Goal: Task Accomplishment & Management: Manage account settings

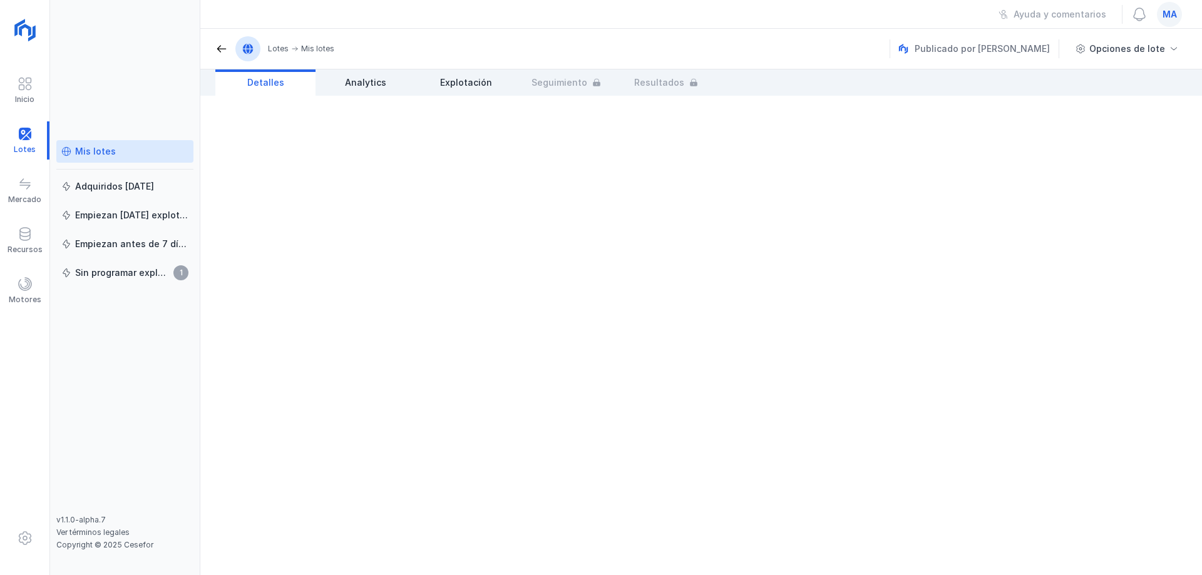
click at [94, 154] on div "Mis lotes" at bounding box center [95, 151] width 41 height 13
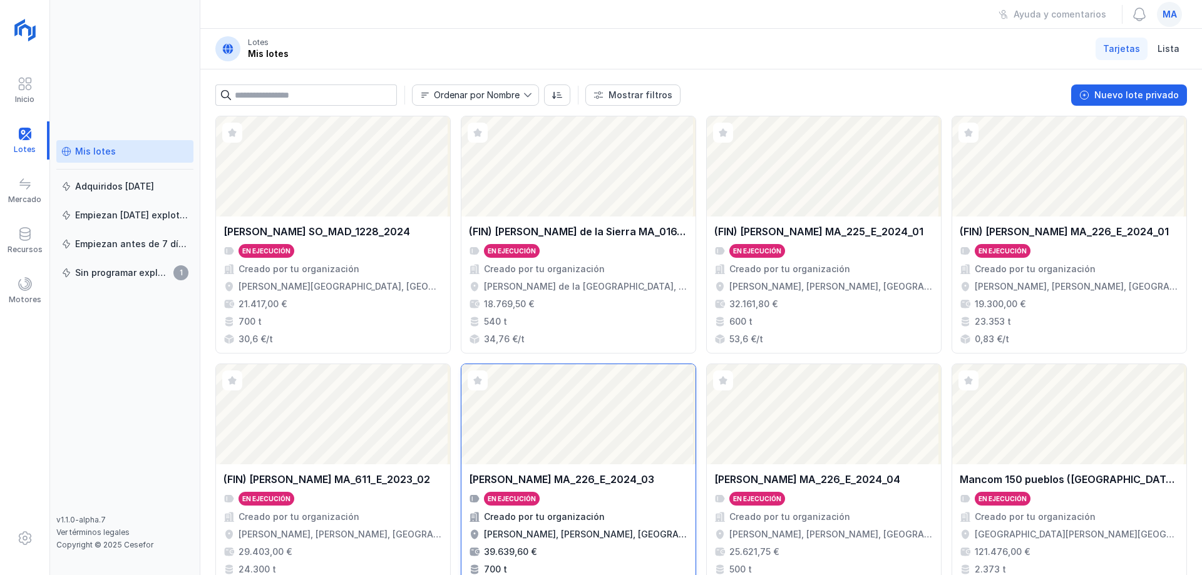
click at [623, 504] on div "En ejecución" at bounding box center [578, 499] width 219 height 14
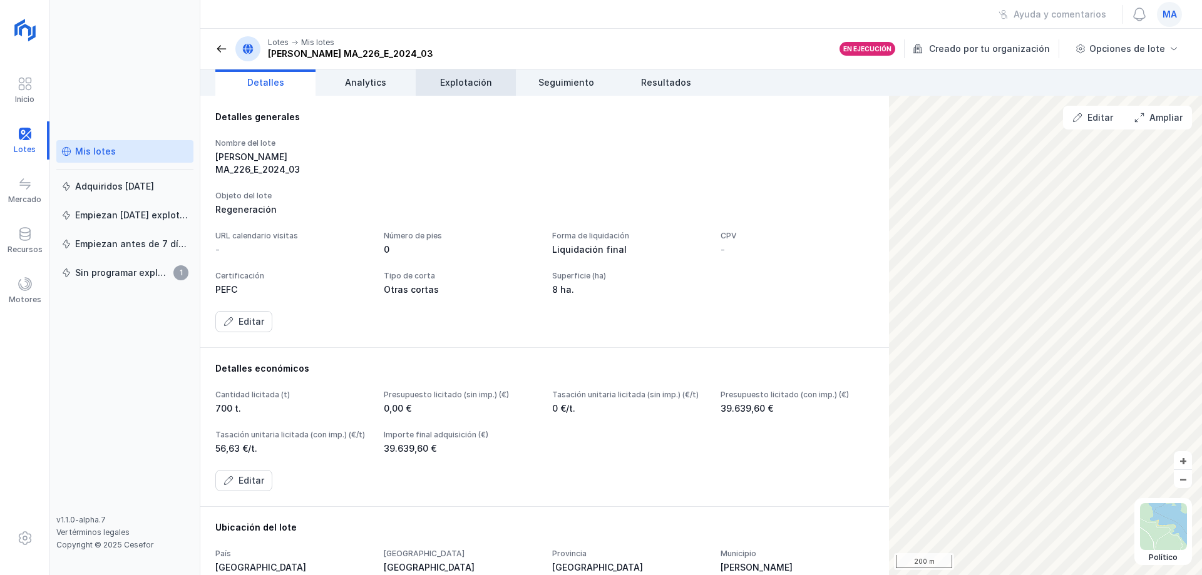
click at [479, 86] on span "Explotación" at bounding box center [466, 82] width 52 height 13
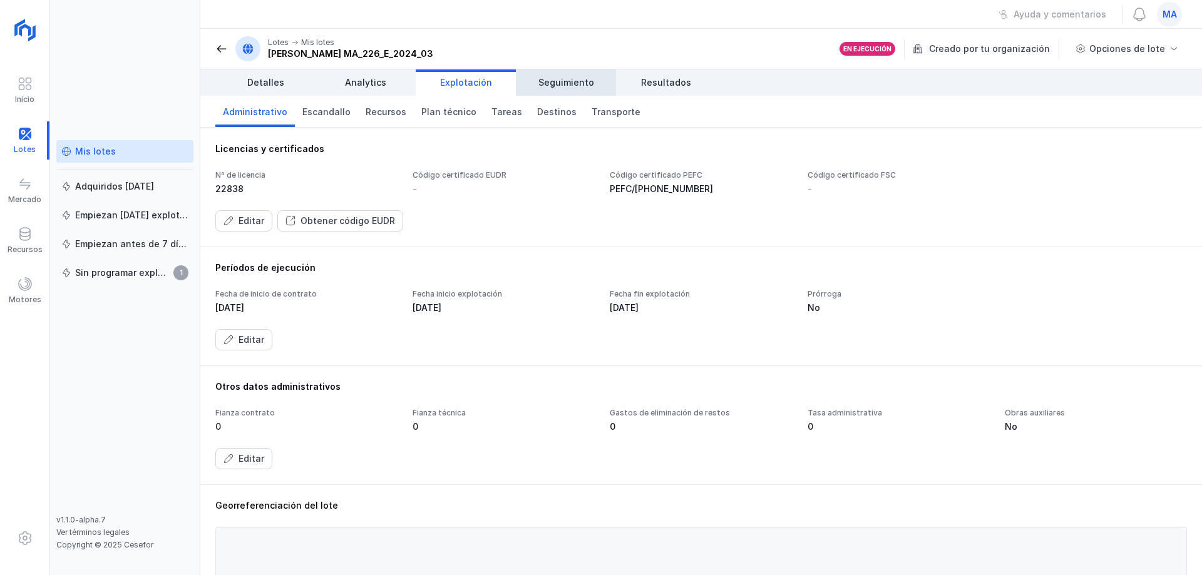
click at [558, 74] on link "Seguimiento" at bounding box center [566, 82] width 100 height 26
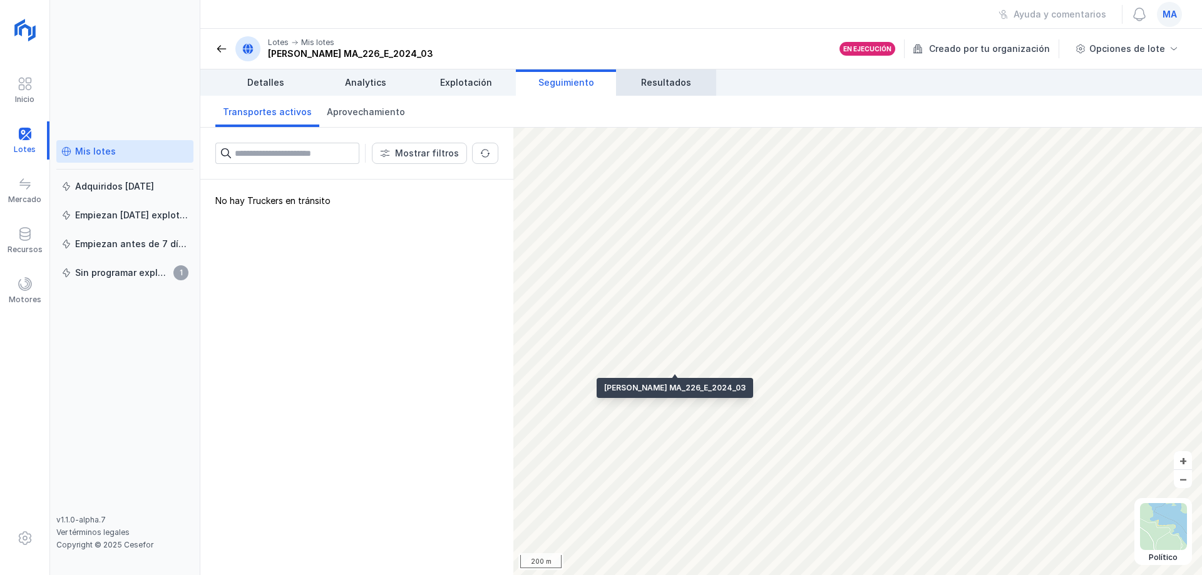
click at [656, 78] on span "Resultados" at bounding box center [666, 82] width 50 height 13
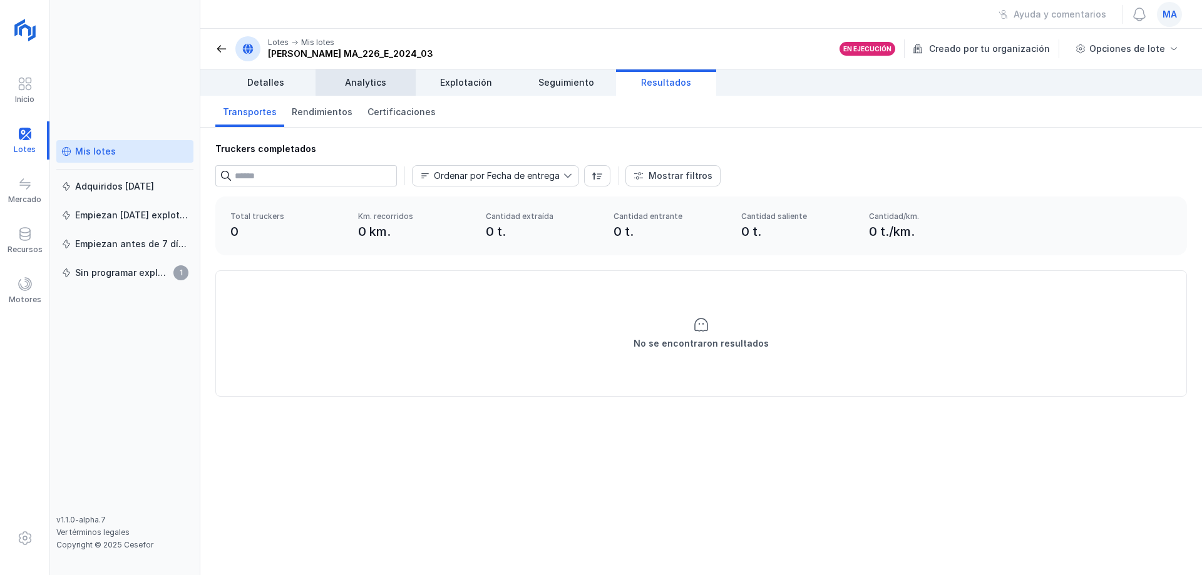
click at [340, 82] on link "Analytics" at bounding box center [365, 82] width 100 height 26
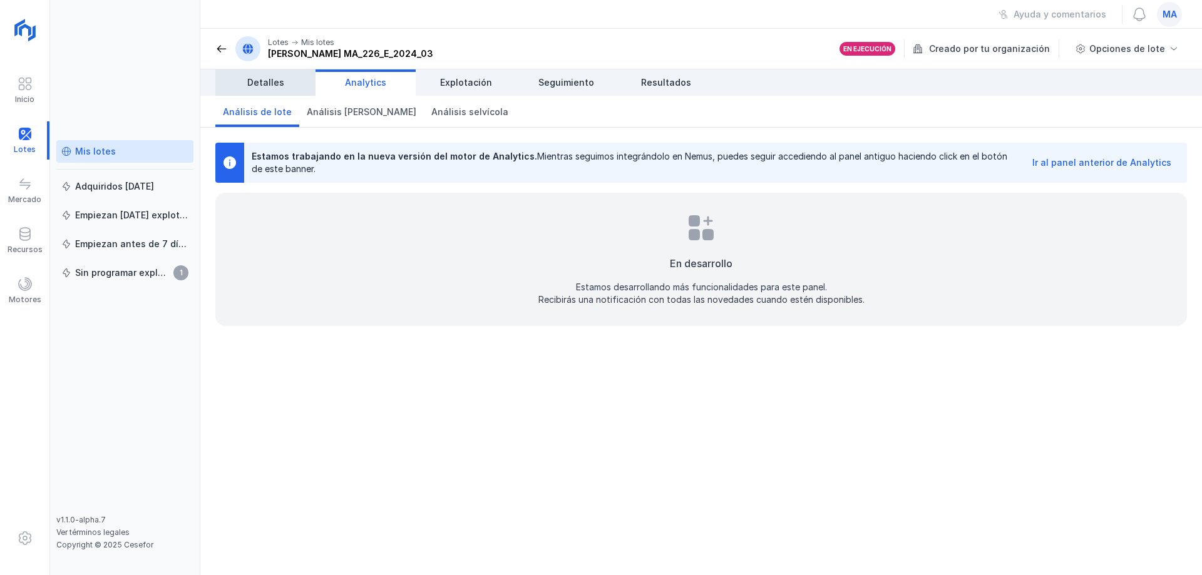
click at [272, 82] on span "Detalles" at bounding box center [265, 82] width 37 height 13
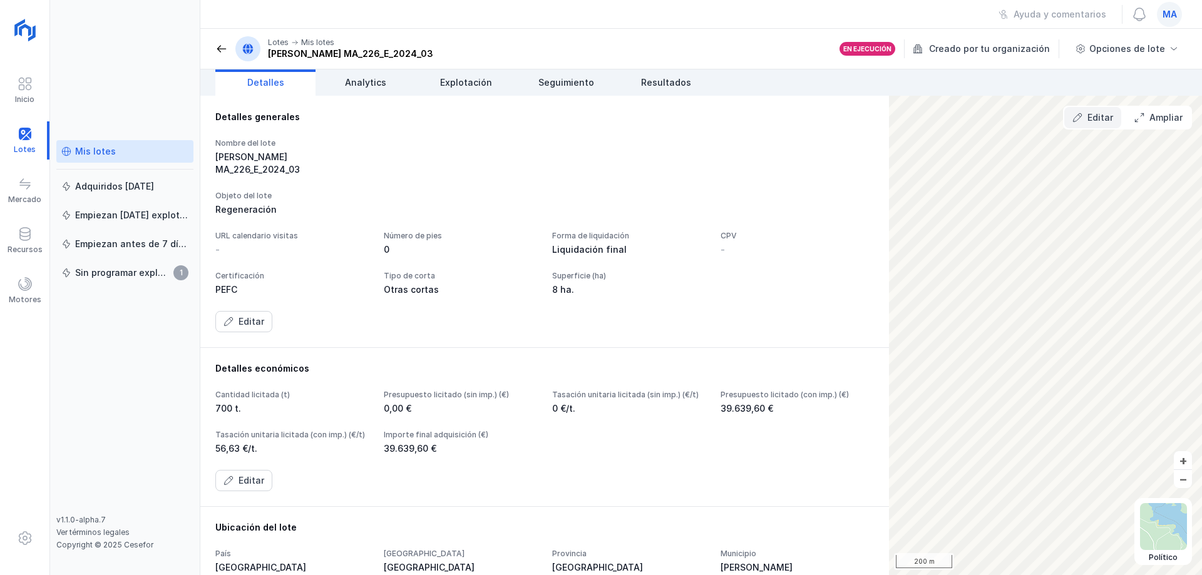
click at [1097, 116] on div "Editar" at bounding box center [1100, 117] width 26 height 13
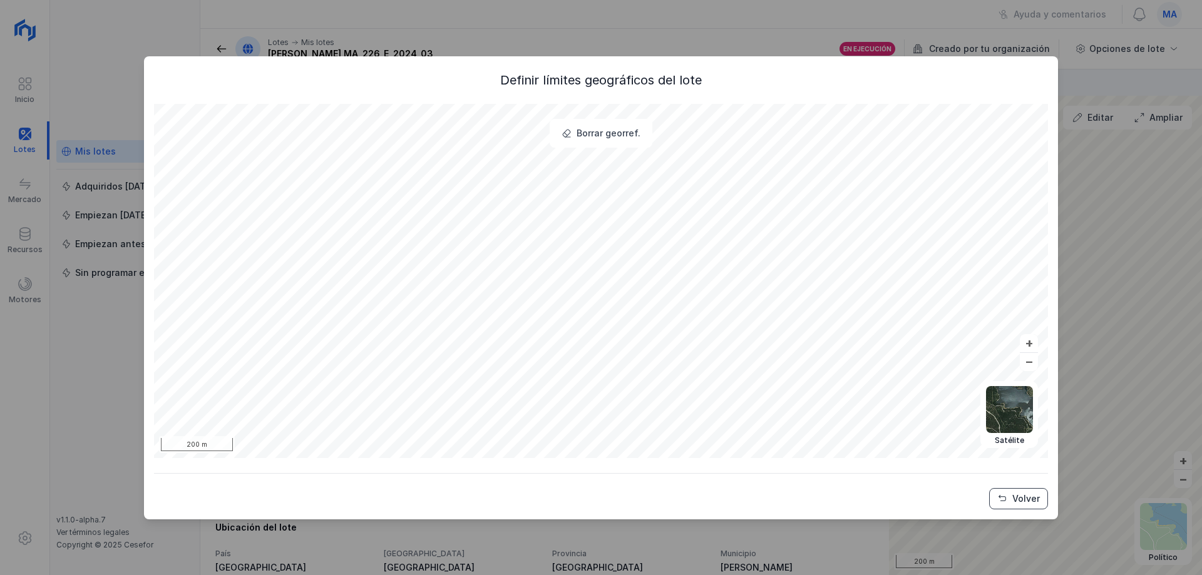
click at [1033, 503] on div "Volver" at bounding box center [1026, 499] width 28 height 13
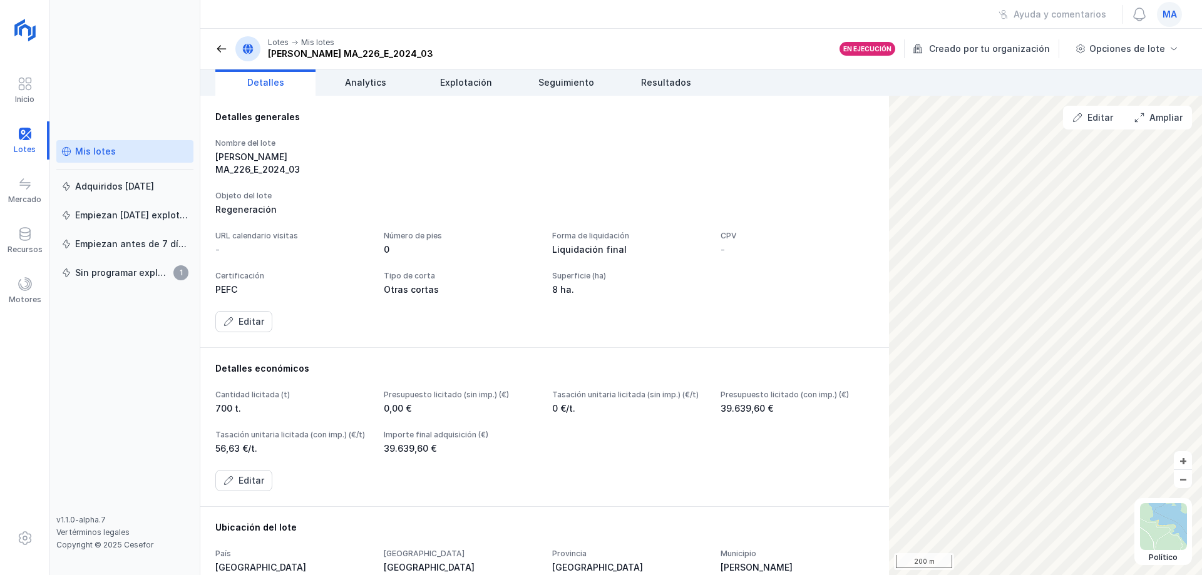
click at [595, 123] on div "Detalles generales" at bounding box center [544, 117] width 658 height 13
click at [456, 215] on div "Nombre del lote [PERSON_NAME] MA_226_E_2024_03 Objeto del lote Regeneración URL…" at bounding box center [544, 235] width 658 height 194
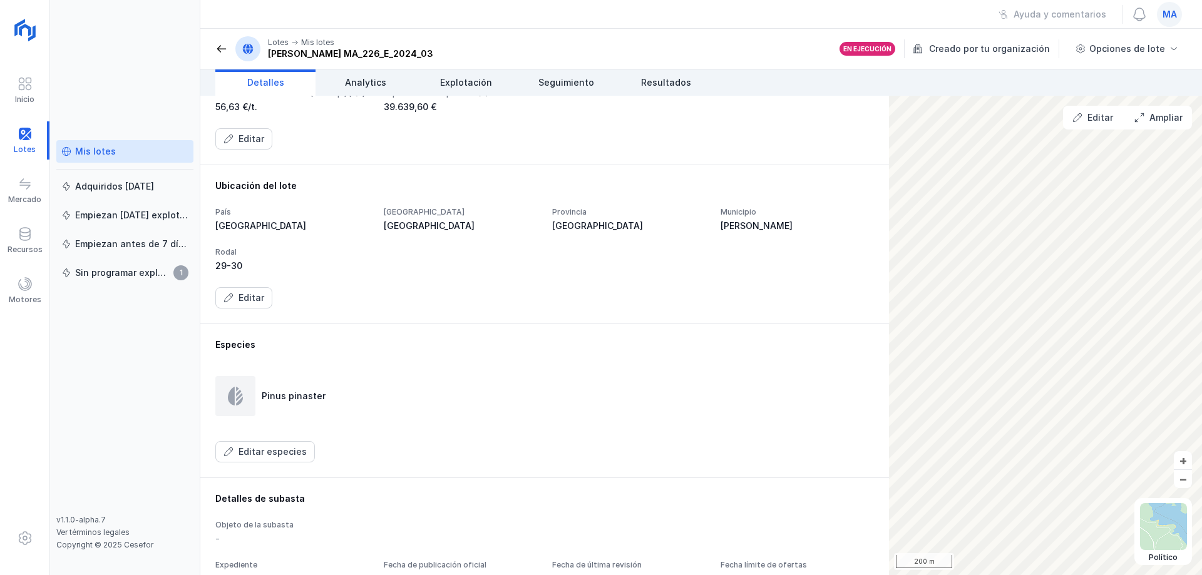
scroll to position [125, 0]
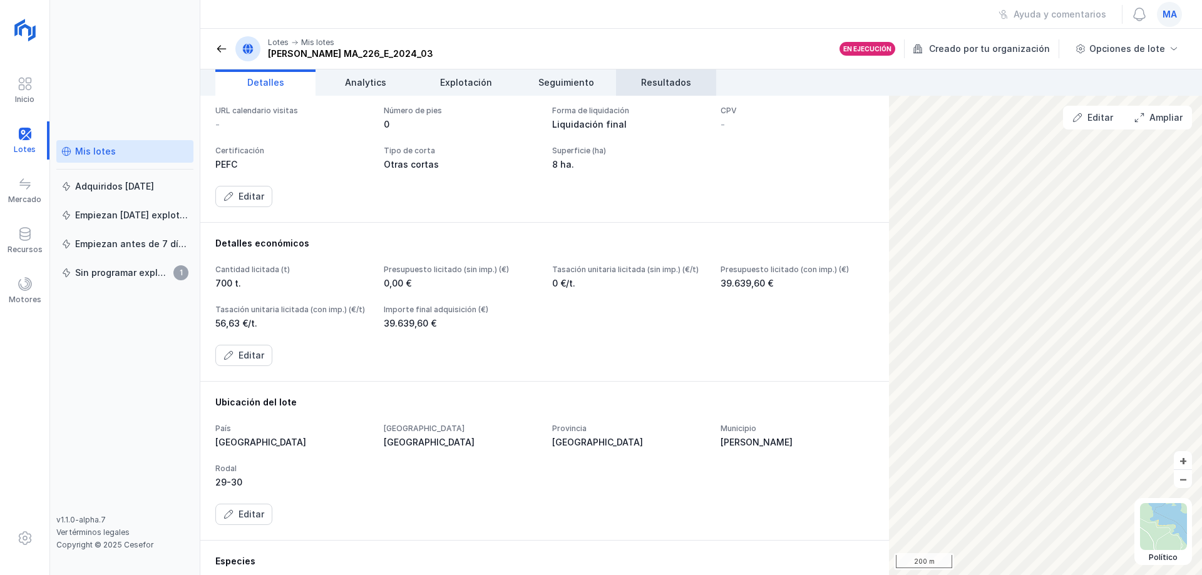
click at [680, 80] on span "Resultados" at bounding box center [666, 82] width 50 height 13
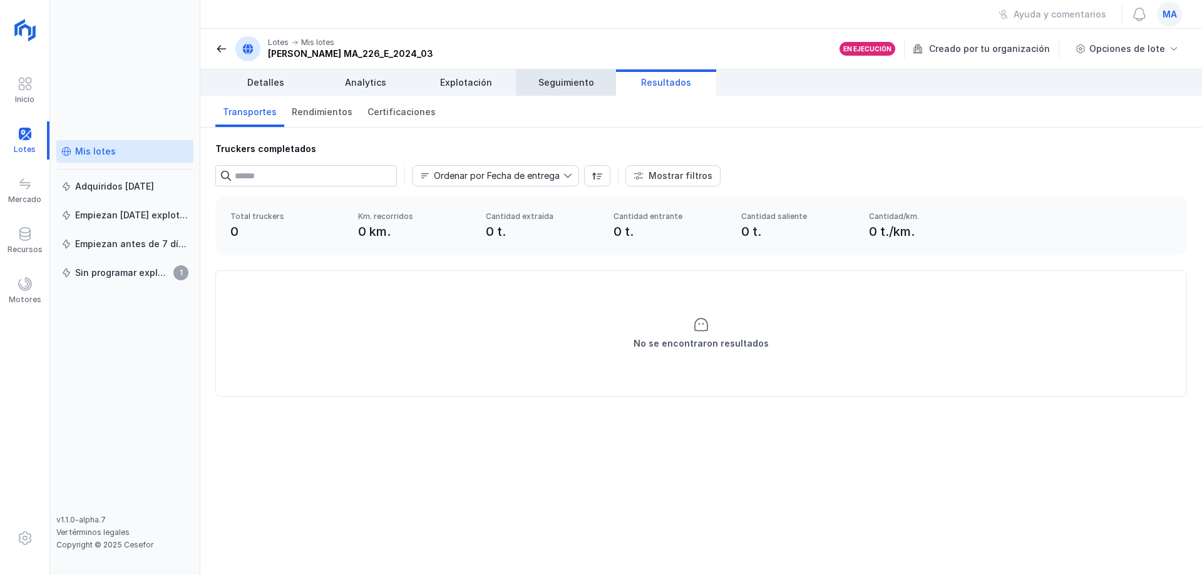
click at [576, 93] on link "Seguimiento" at bounding box center [566, 82] width 100 height 26
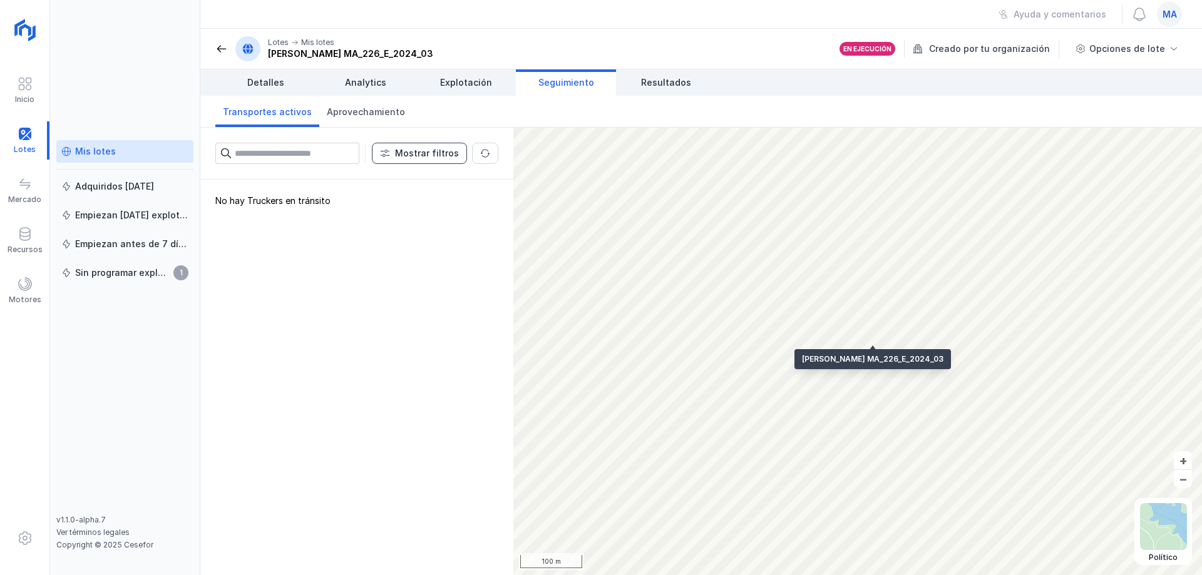
click at [390, 159] on button "Mostrar filtros" at bounding box center [419, 153] width 95 height 21
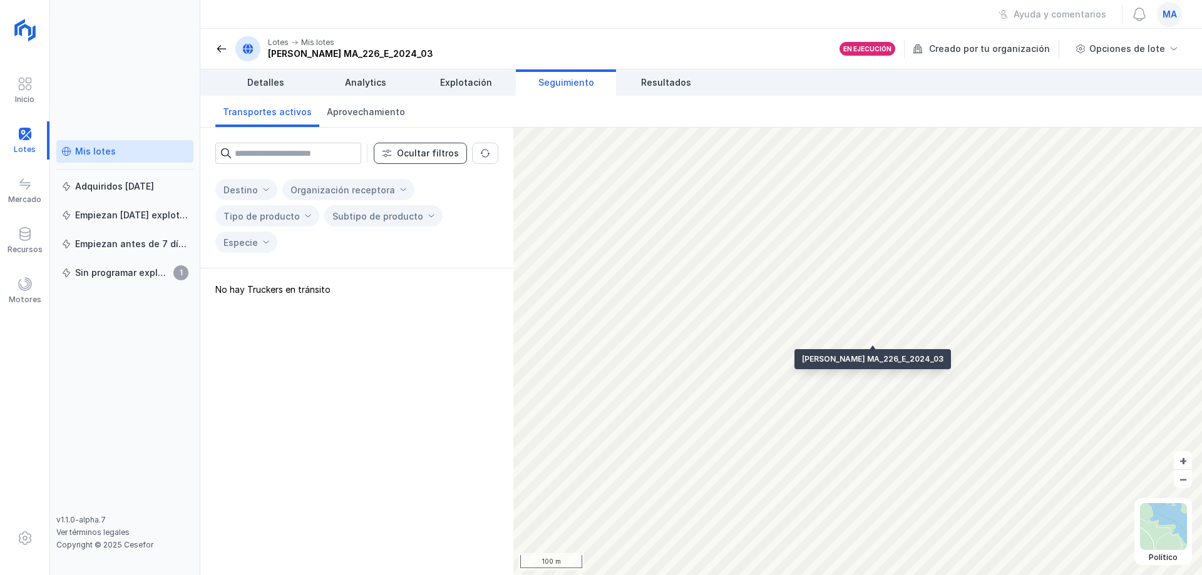
click at [390, 159] on button "Ocultar filtros" at bounding box center [420, 153] width 93 height 21
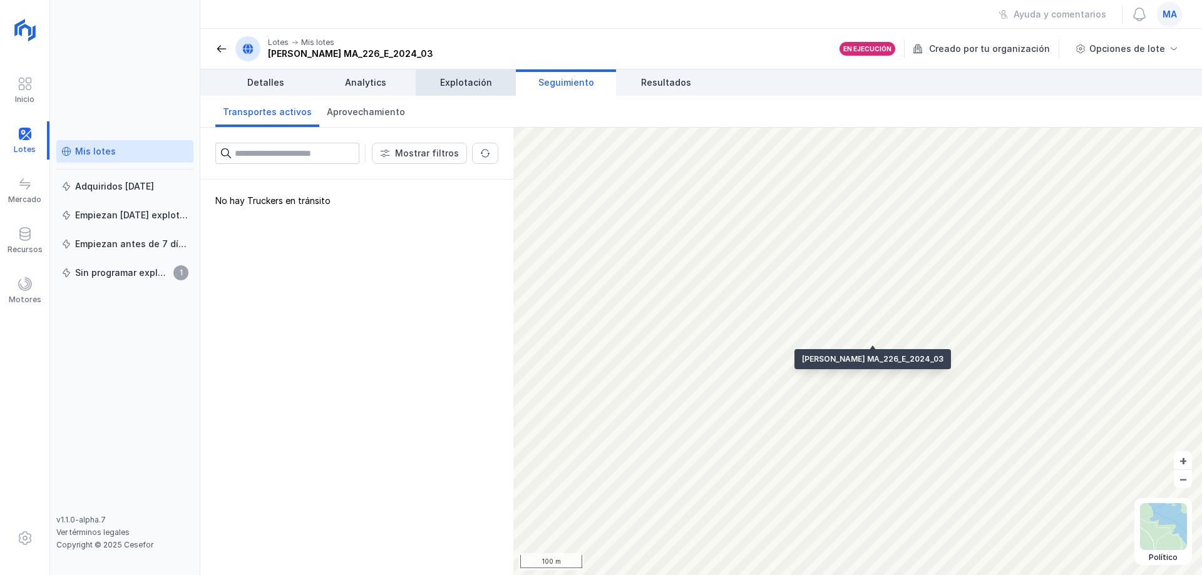
click at [472, 79] on span "Explotación" at bounding box center [466, 82] width 52 height 13
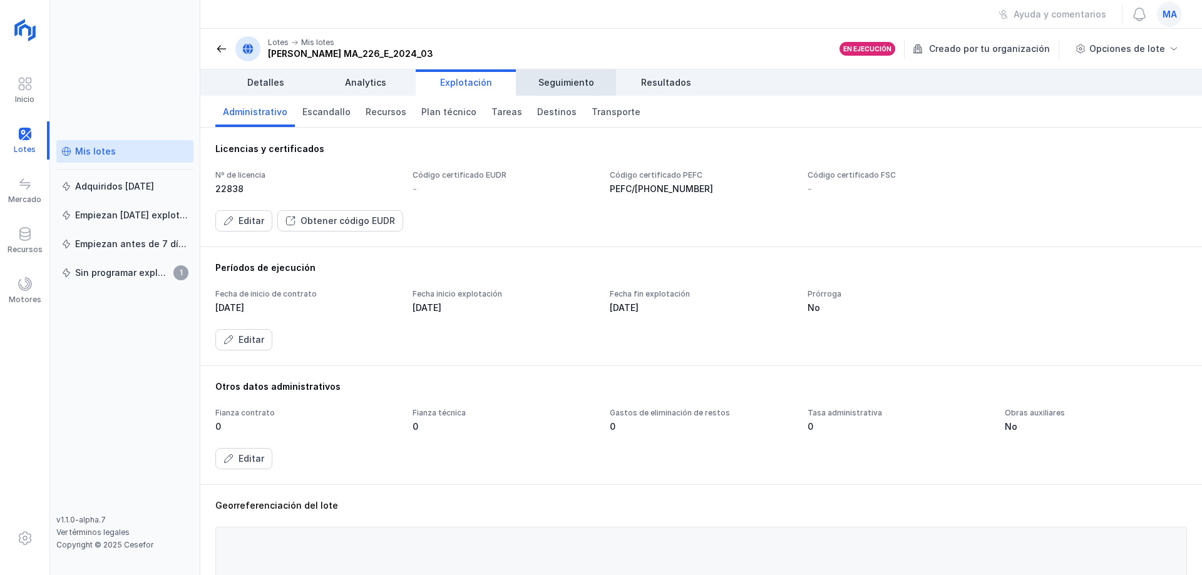
click at [568, 82] on span "Seguimiento" at bounding box center [566, 82] width 56 height 13
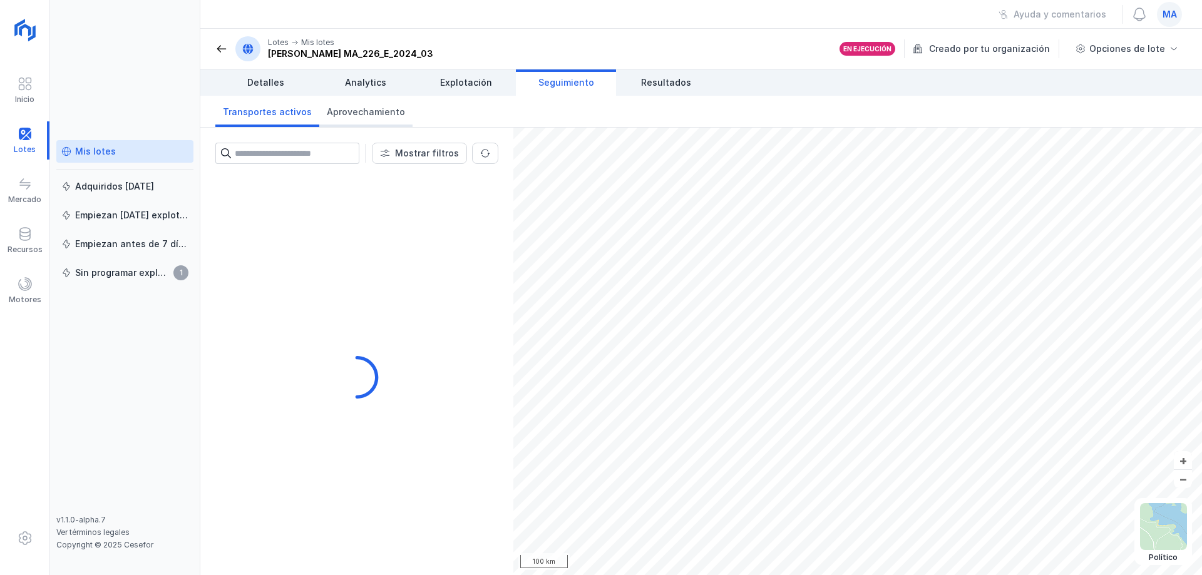
click at [346, 120] on link "Aprovechamiento" at bounding box center [365, 111] width 93 height 31
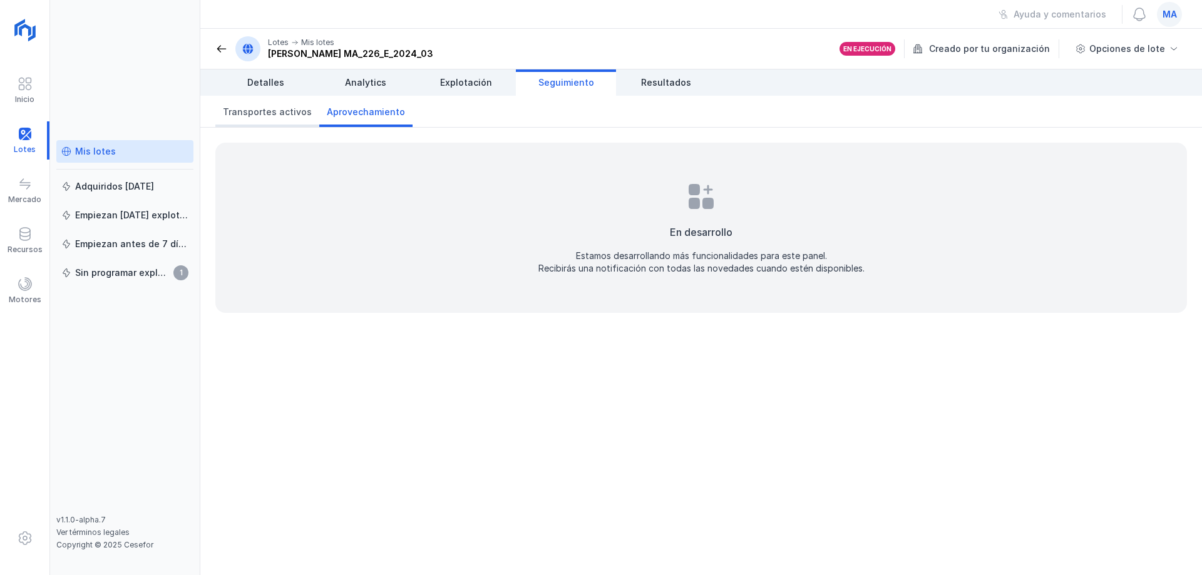
click at [277, 118] on link "Transportes activos" at bounding box center [267, 111] width 104 height 31
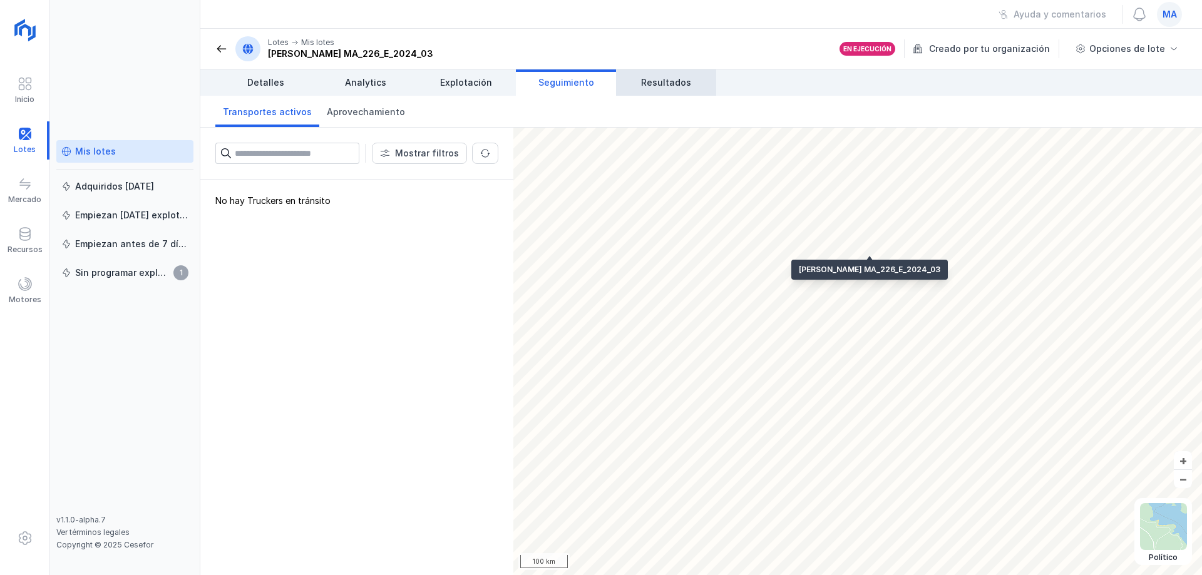
click at [668, 86] on span "Resultados" at bounding box center [666, 82] width 50 height 13
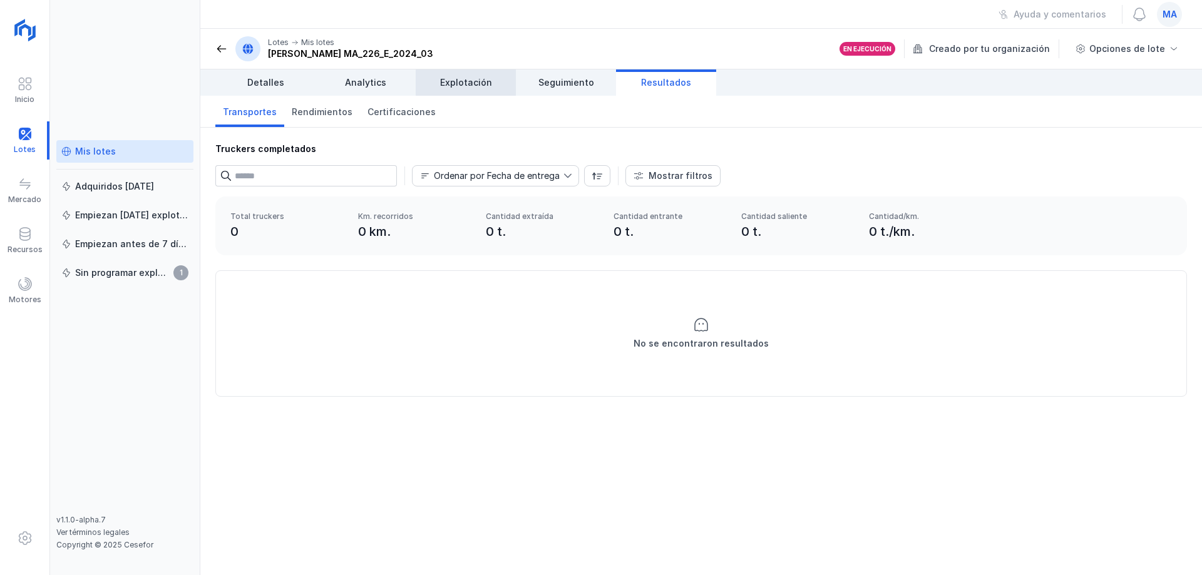
click at [458, 79] on span "Explotación" at bounding box center [466, 82] width 52 height 13
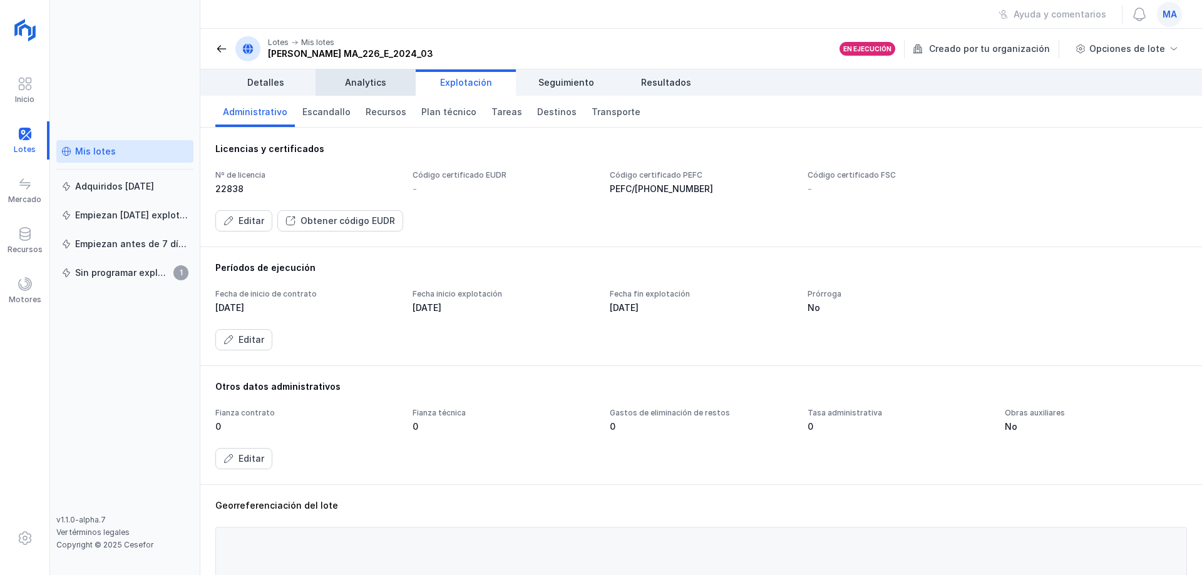
click at [404, 93] on link "Analytics" at bounding box center [365, 82] width 100 height 26
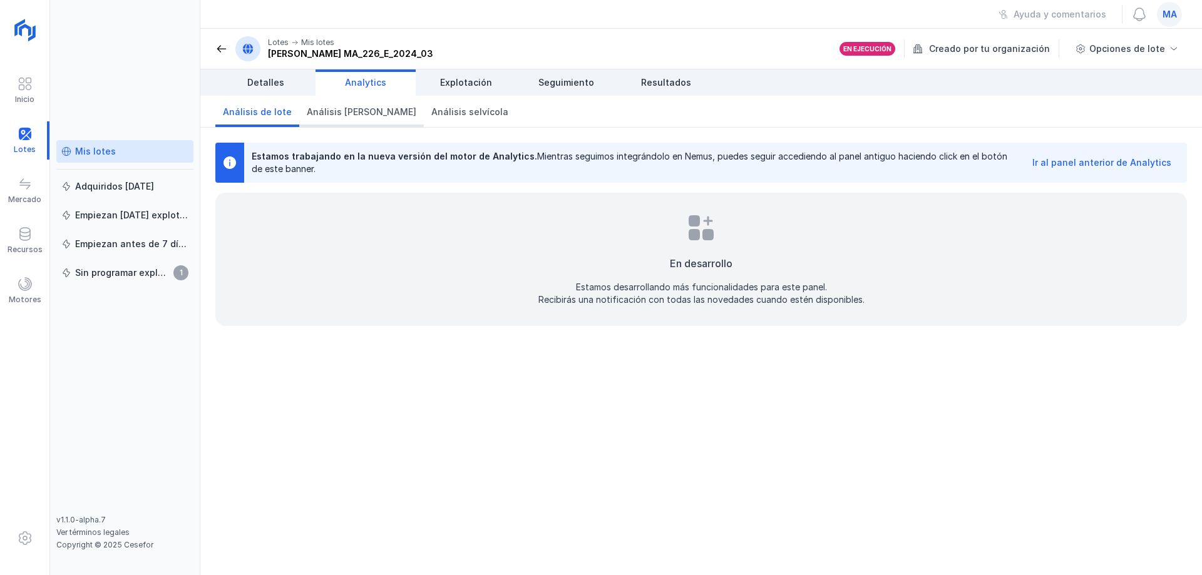
click at [339, 110] on span "Análisis [PERSON_NAME]" at bounding box center [362, 112] width 110 height 13
click at [466, 77] on span "Explotación" at bounding box center [466, 82] width 52 height 13
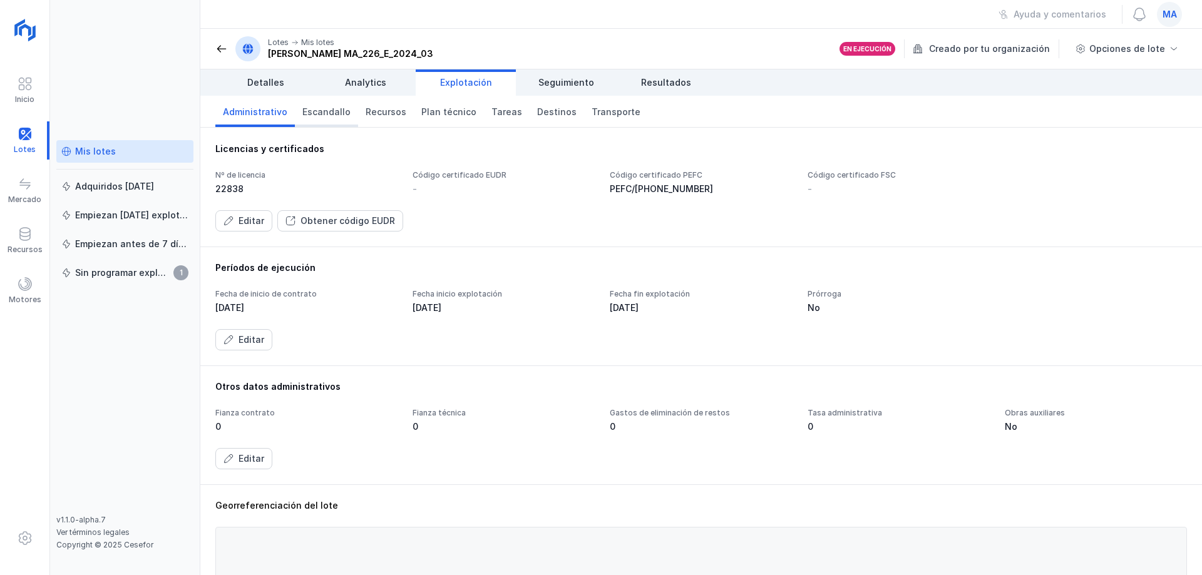
click at [314, 121] on link "Escandallo" at bounding box center [326, 111] width 63 height 31
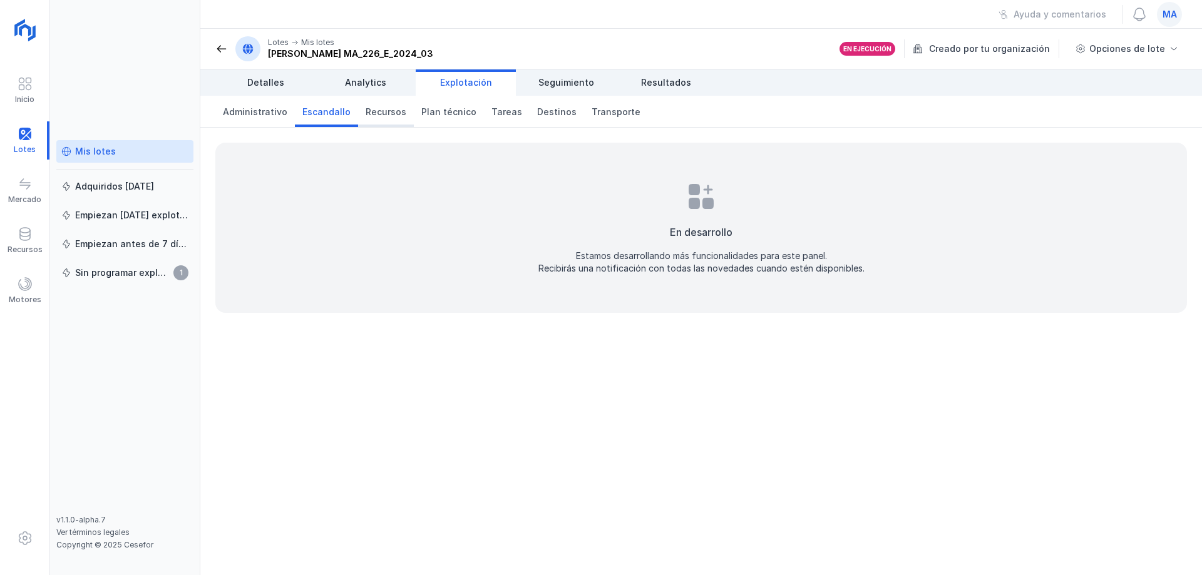
click at [377, 114] on span "Recursos" at bounding box center [386, 112] width 41 height 13
click at [441, 112] on span "Plan técnico" at bounding box center [448, 112] width 55 height 13
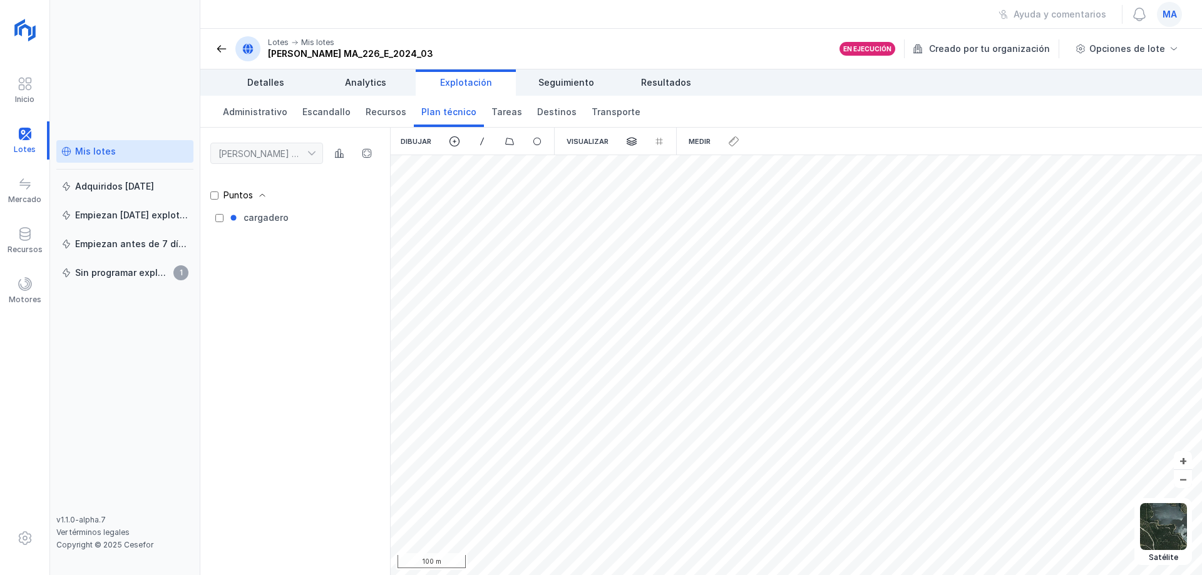
click at [311, 327] on div "Puntos cargadero" at bounding box center [295, 374] width 190 height 401
click at [503, 115] on span "Tareas" at bounding box center [506, 112] width 31 height 13
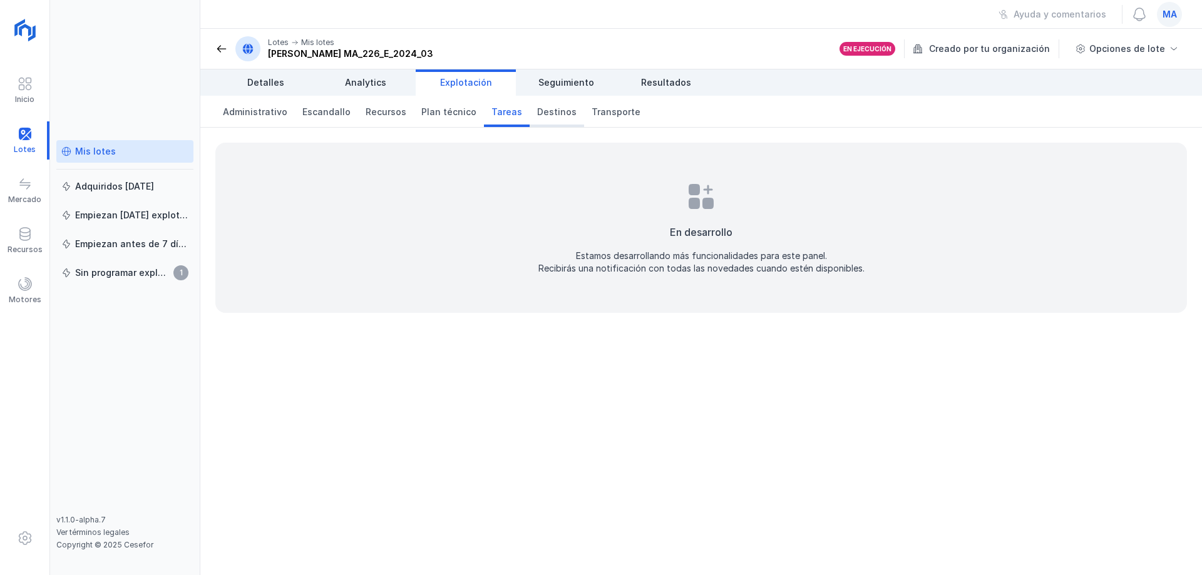
click at [537, 110] on span "Destinos" at bounding box center [556, 112] width 39 height 13
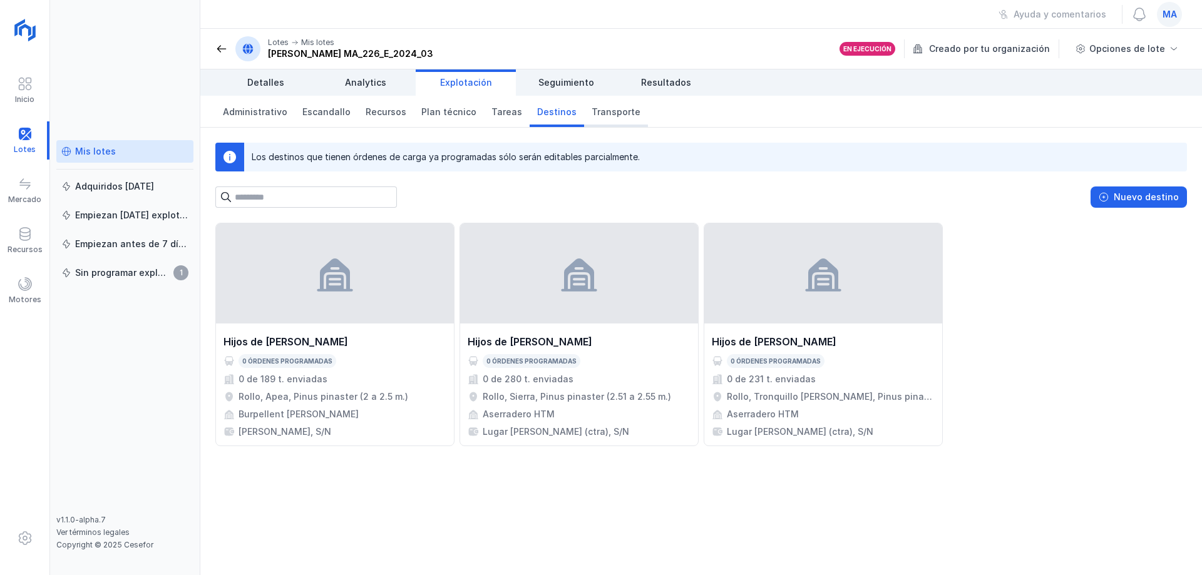
click at [612, 108] on span "Transporte" at bounding box center [615, 112] width 49 height 13
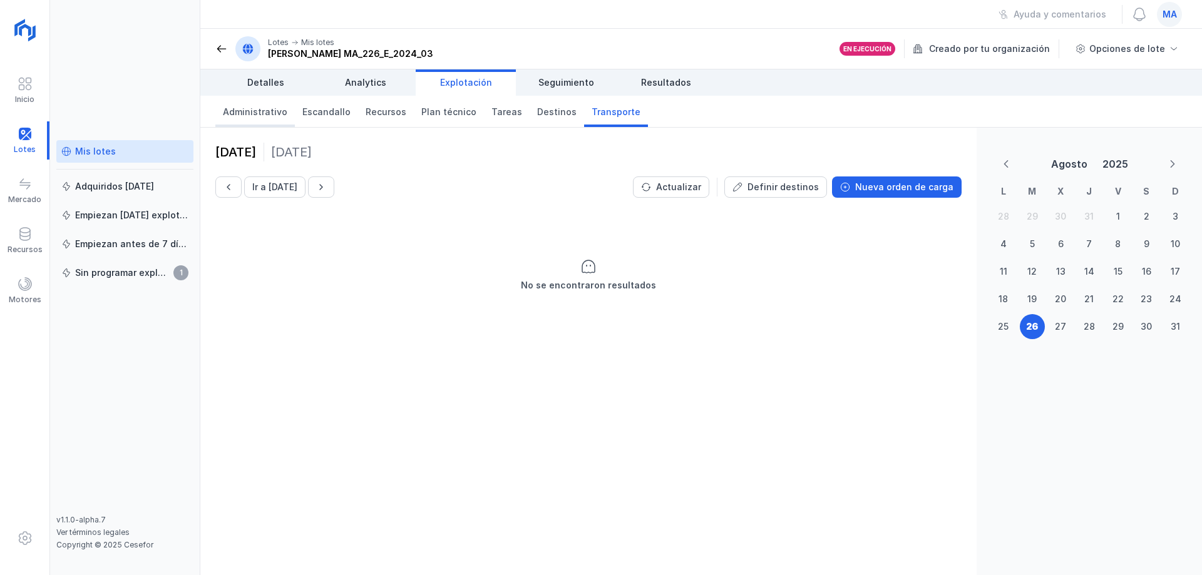
click at [253, 112] on span "Administrativo" at bounding box center [255, 112] width 64 height 13
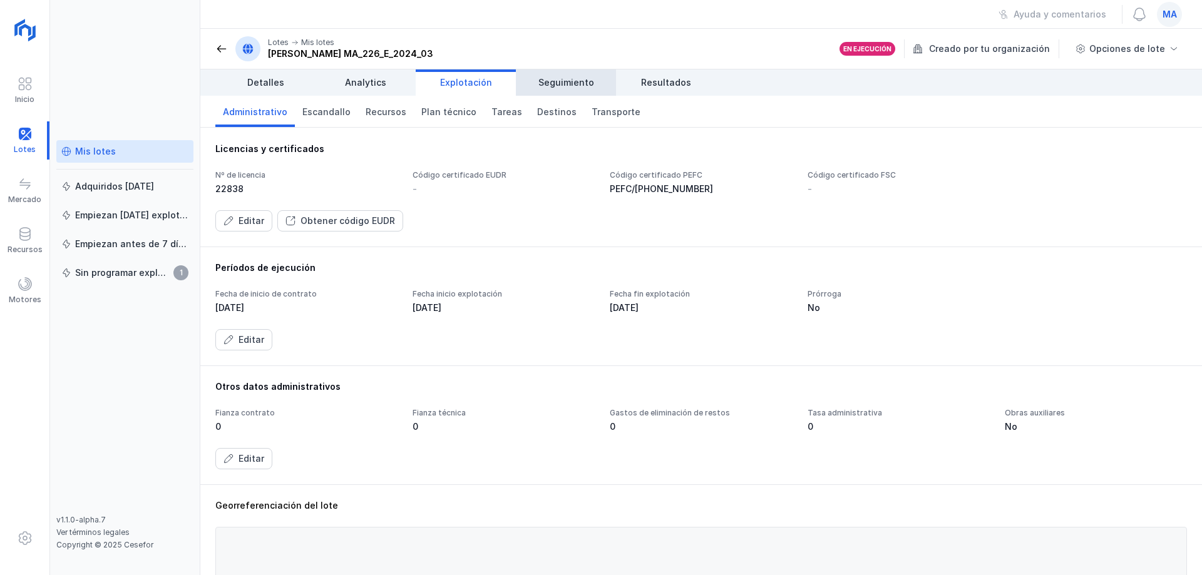
click at [568, 81] on span "Seguimiento" at bounding box center [566, 82] width 56 height 13
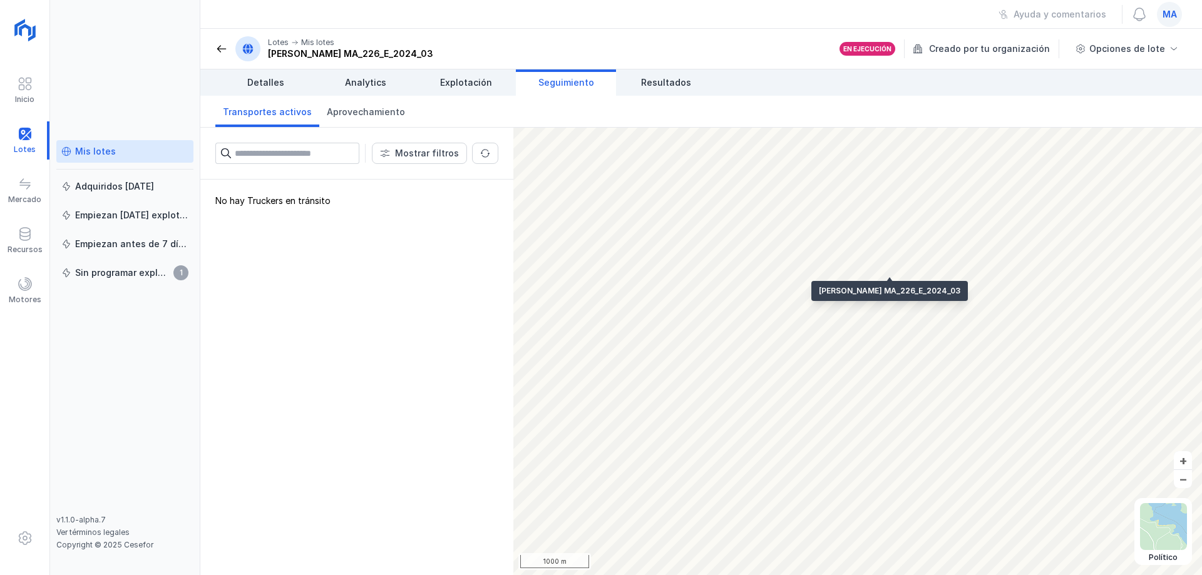
click at [219, 53] on span at bounding box center [221, 49] width 13 height 13
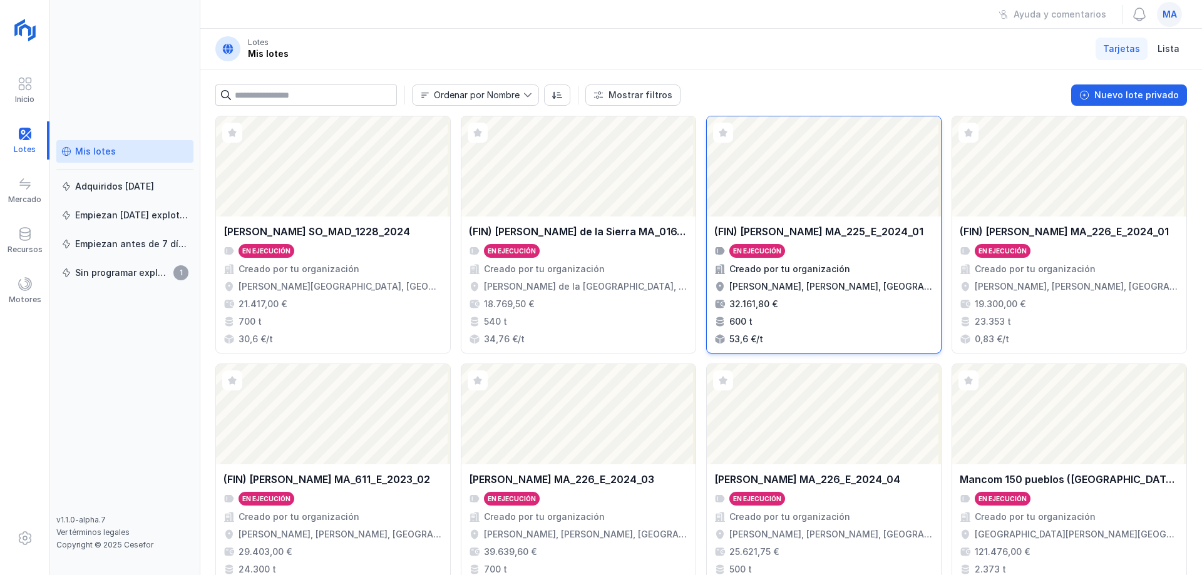
click at [870, 257] on div "En ejecución" at bounding box center [823, 251] width 219 height 14
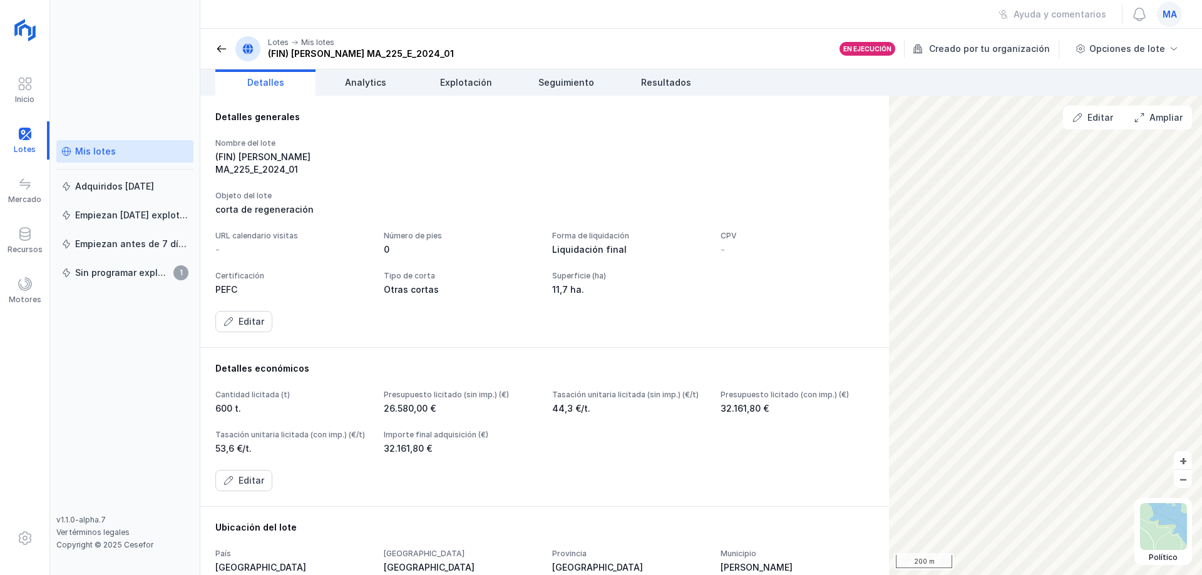
click at [220, 43] on span at bounding box center [221, 49] width 13 height 13
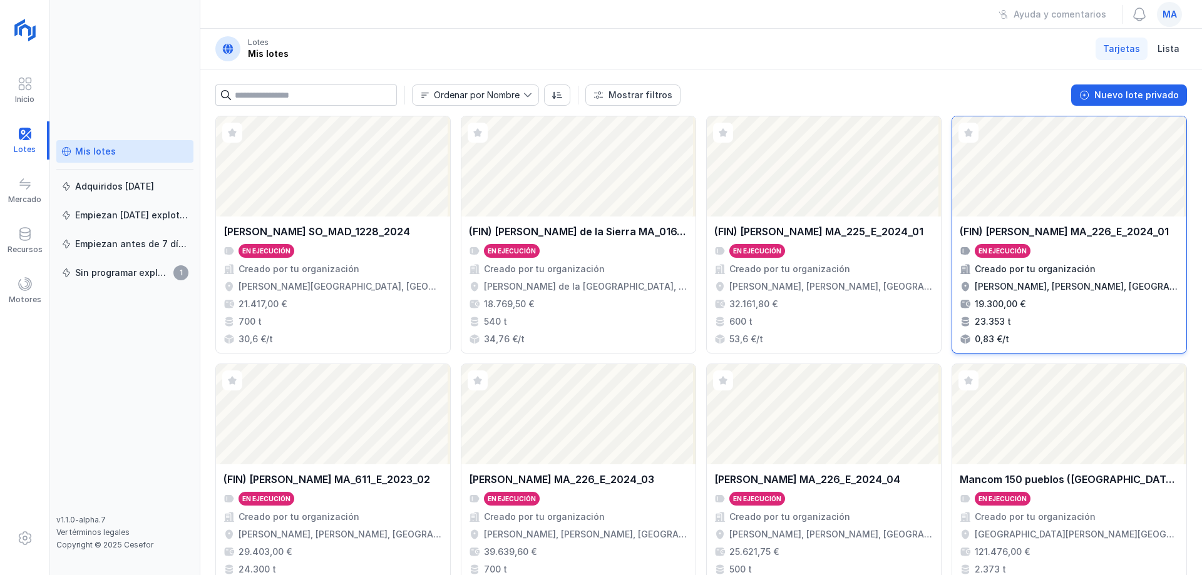
click at [1111, 241] on div "(FIN) [PERSON_NAME] MA_226_E_2024_01 En ejecución Creado por tu organización [P…" at bounding box center [1069, 284] width 219 height 121
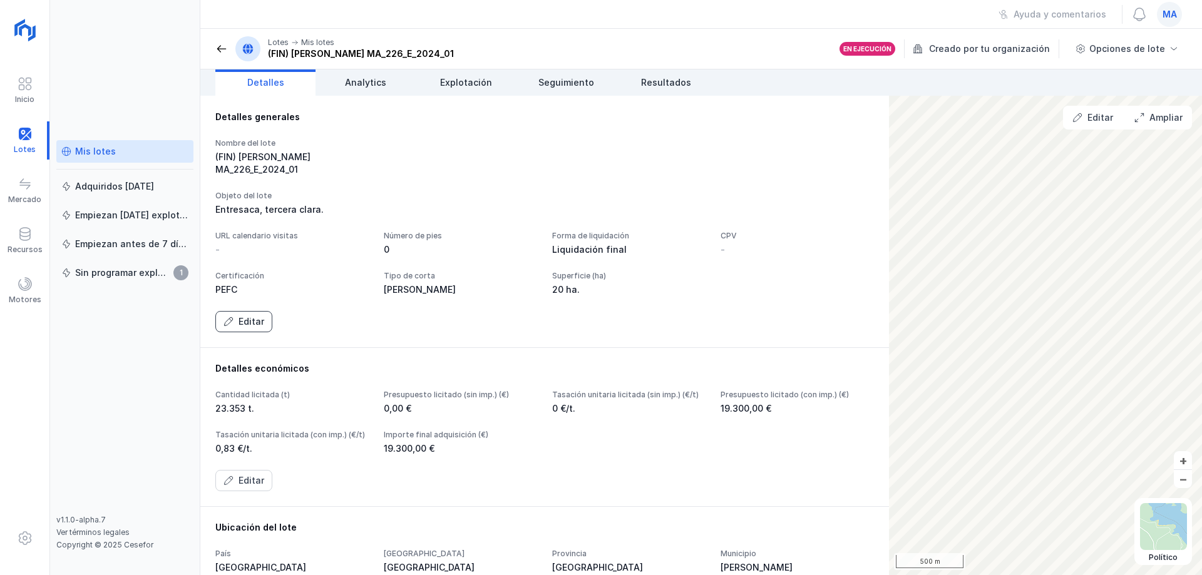
click at [247, 328] on div "Editar" at bounding box center [251, 321] width 26 height 13
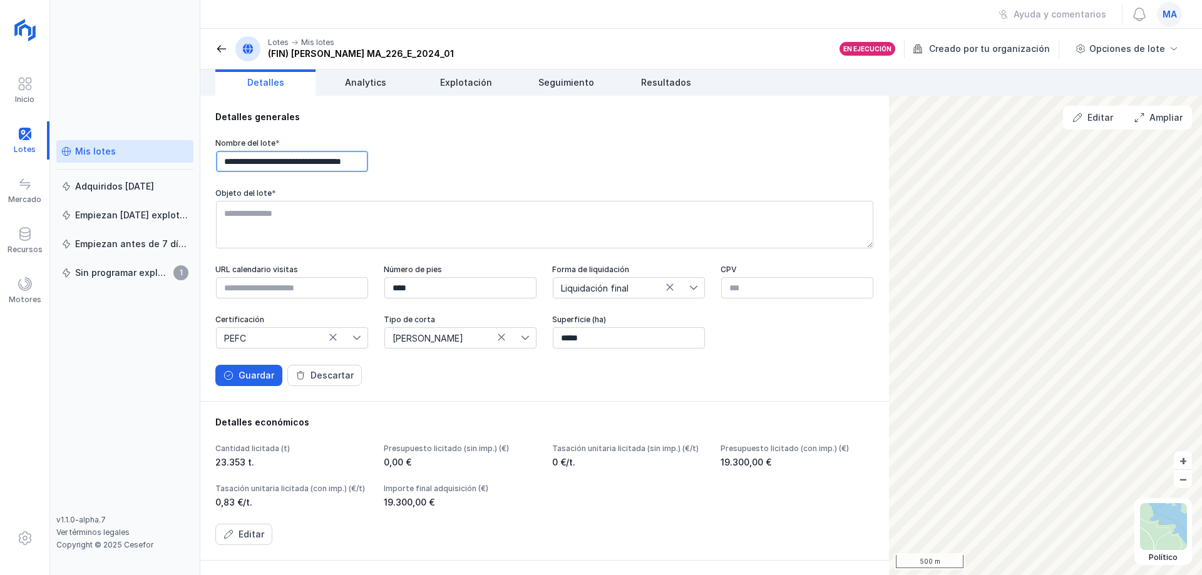
click at [247, 159] on input "**********" at bounding box center [292, 161] width 152 height 21
type input "**********"
click at [491, 151] on div "**********" at bounding box center [544, 155] width 658 height 35
click at [255, 382] on div "Guardar" at bounding box center [256, 375] width 36 height 13
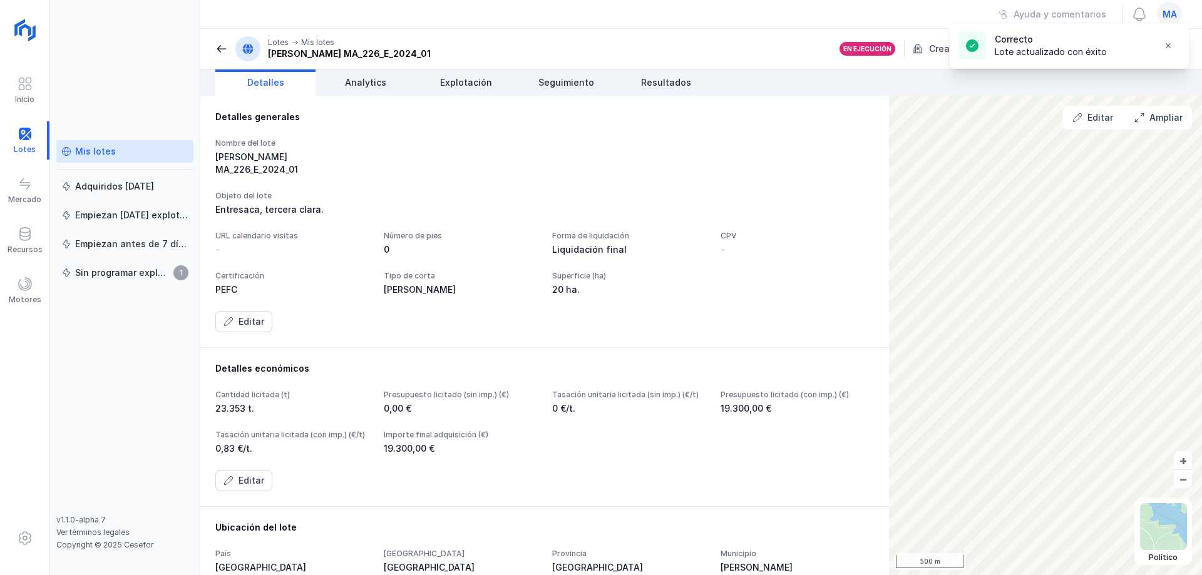
drag, startPoint x: 223, startPoint y: 50, endPoint x: 192, endPoint y: 115, distance: 71.7
click at [222, 50] on span at bounding box center [221, 49] width 13 height 13
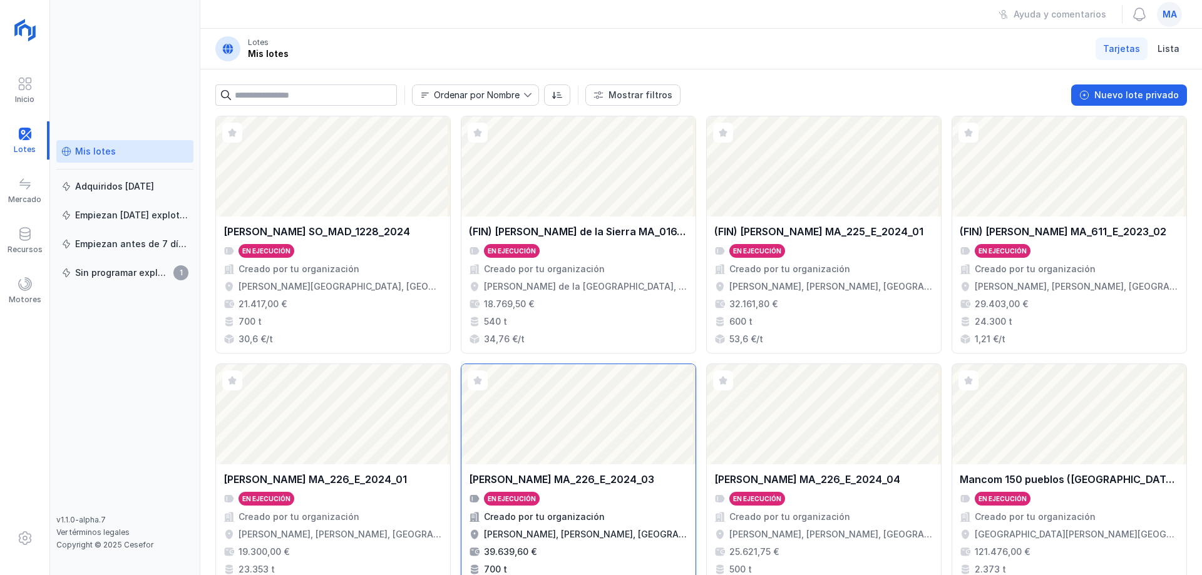
click at [624, 486] on div "[PERSON_NAME] MA_226_E_2024_03" at bounding box center [561, 479] width 185 height 15
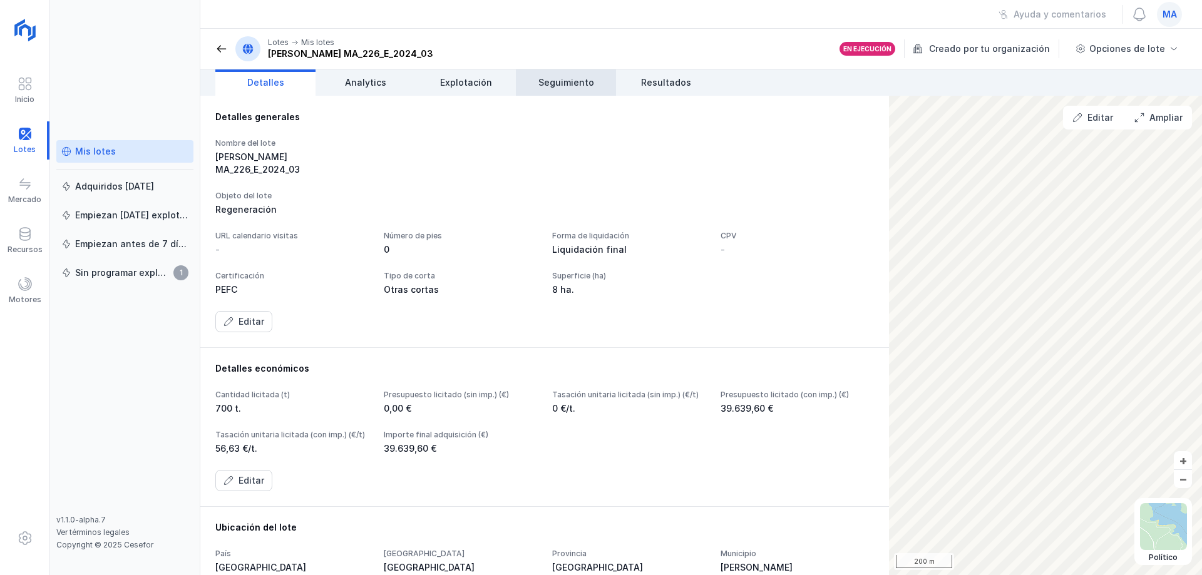
click at [555, 88] on span "Seguimiento" at bounding box center [566, 82] width 56 height 13
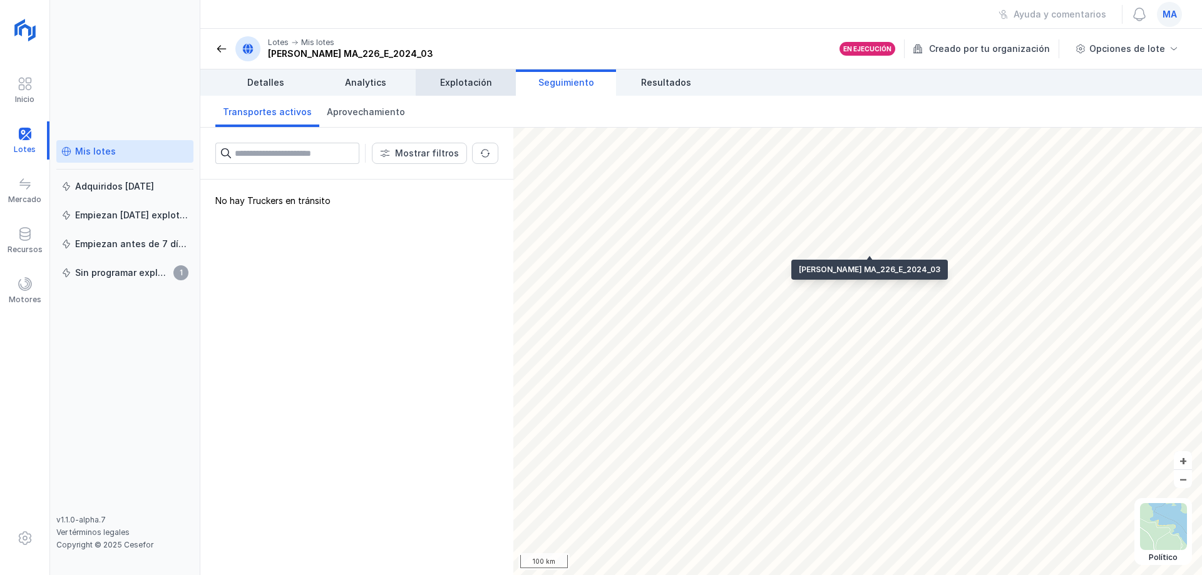
click at [485, 88] on span "Explotación" at bounding box center [466, 82] width 52 height 13
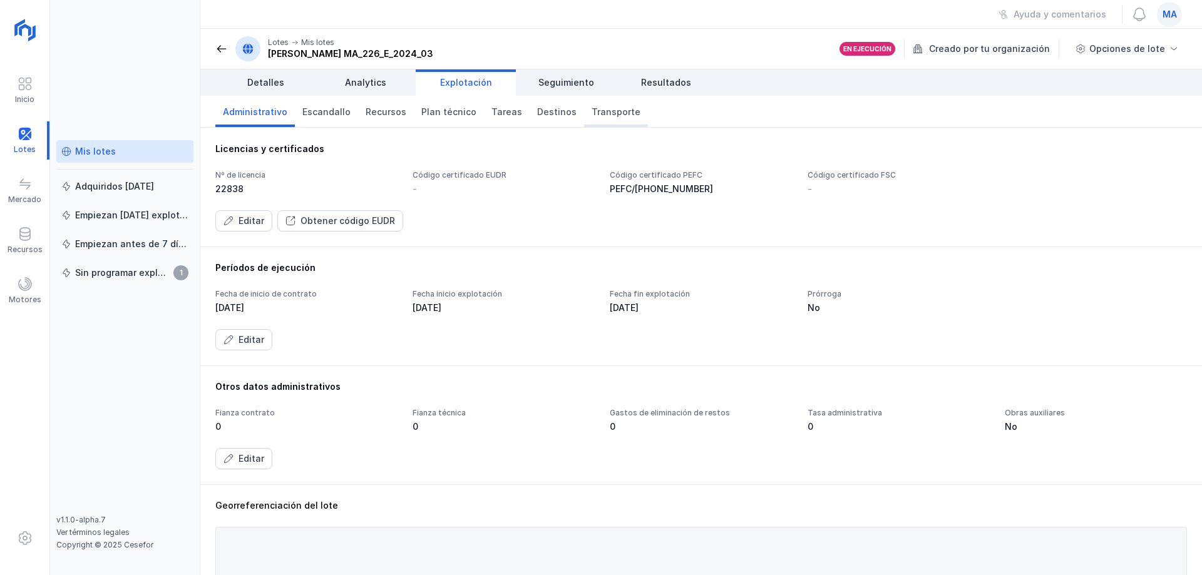
click at [591, 117] on span "Transporte" at bounding box center [615, 112] width 49 height 13
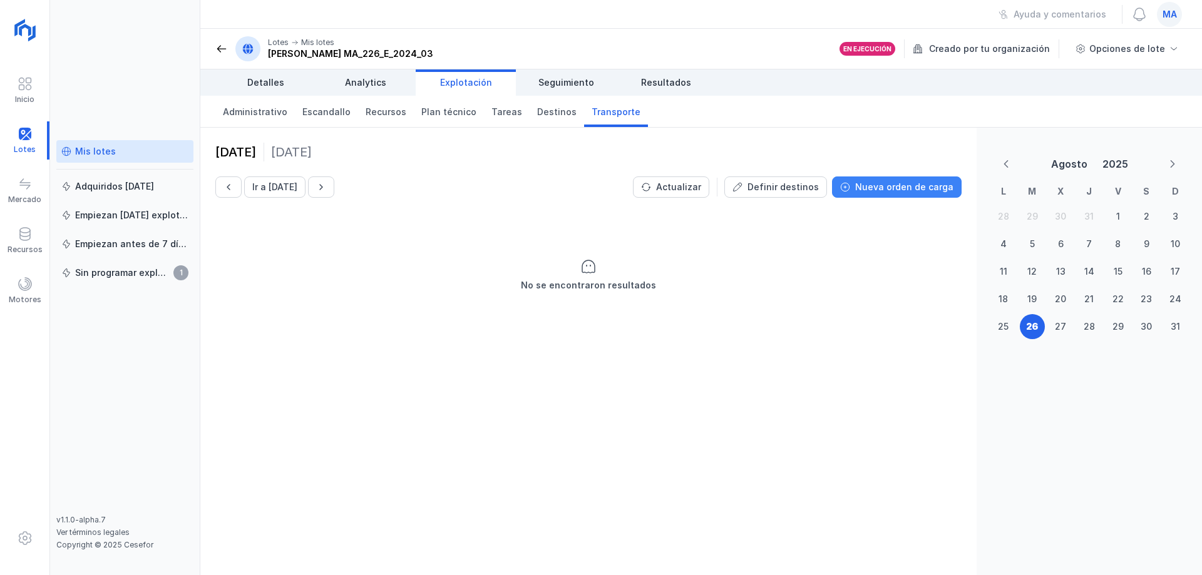
click at [895, 190] on div "Nueva orden de carga" at bounding box center [904, 187] width 98 height 13
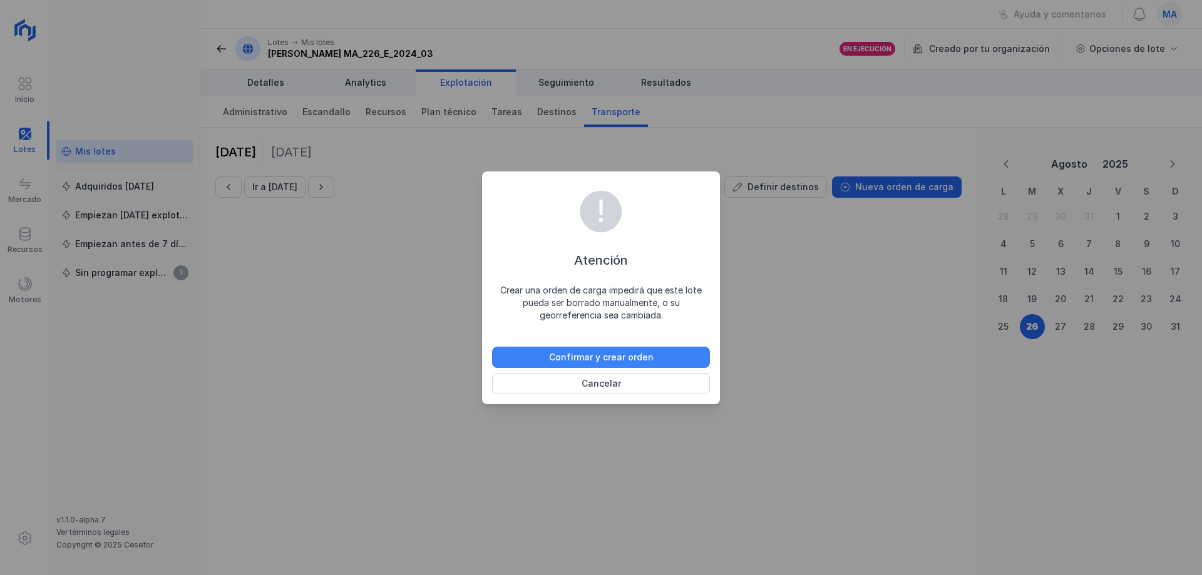
click at [671, 350] on button "Confirmar y crear orden" at bounding box center [601, 357] width 218 height 21
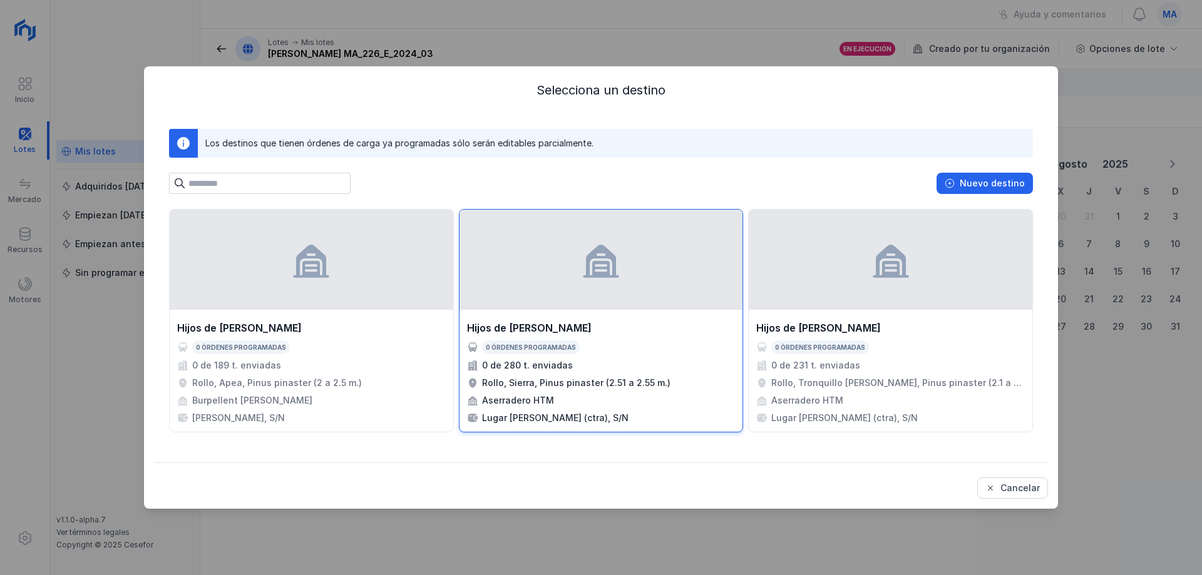
click at [568, 337] on div "Hijos de [PERSON_NAME] 0 órdenes programadas 0 de 280 t. enviadas Rollo, Sierra…" at bounding box center [601, 372] width 269 height 104
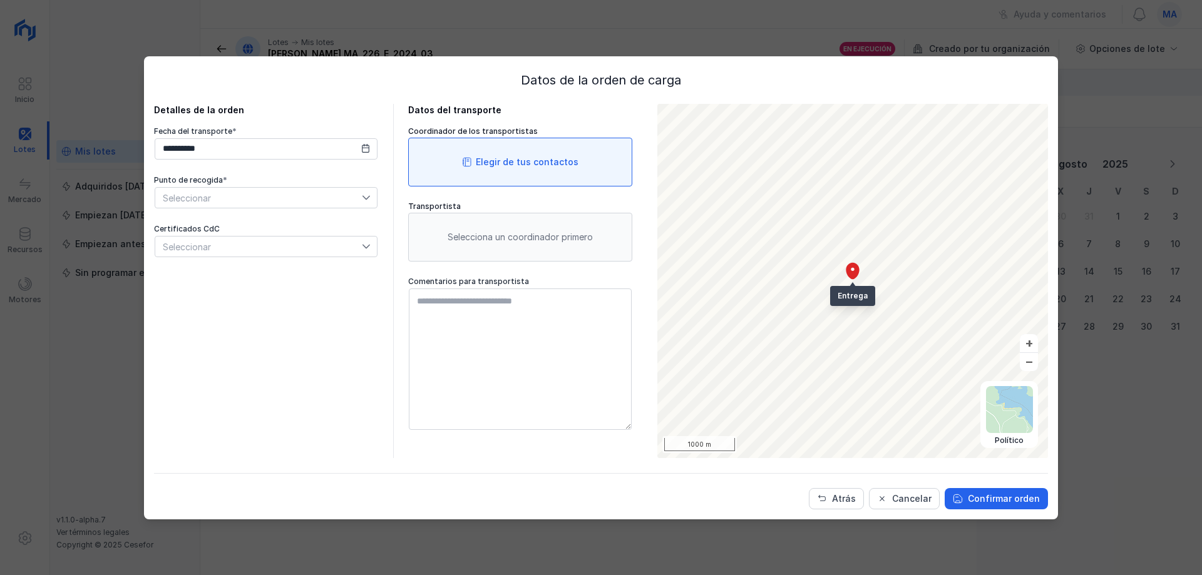
click at [523, 176] on div "Elegir de tus contactos" at bounding box center [520, 162] width 224 height 49
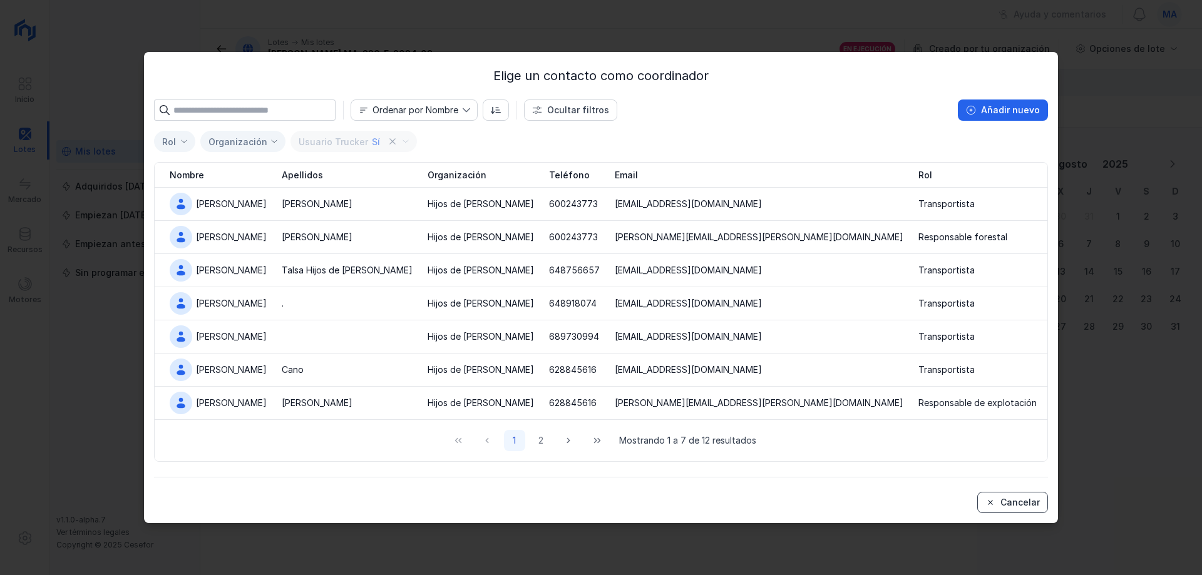
click at [1032, 504] on div "Cancelar" at bounding box center [1019, 502] width 39 height 13
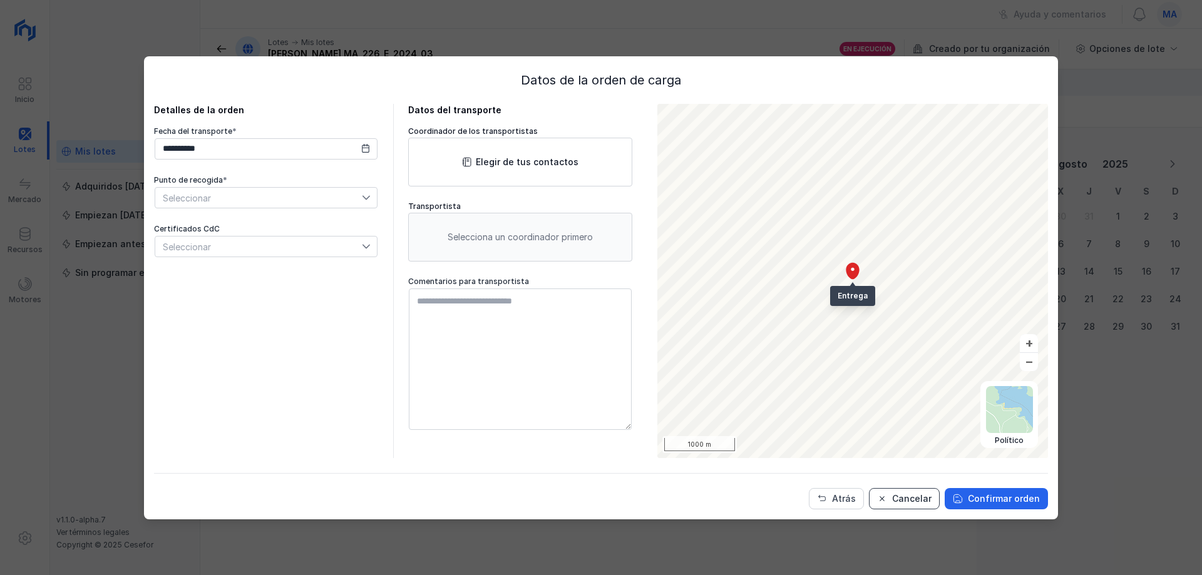
click at [914, 499] on div "Cancelar" at bounding box center [911, 499] width 39 height 13
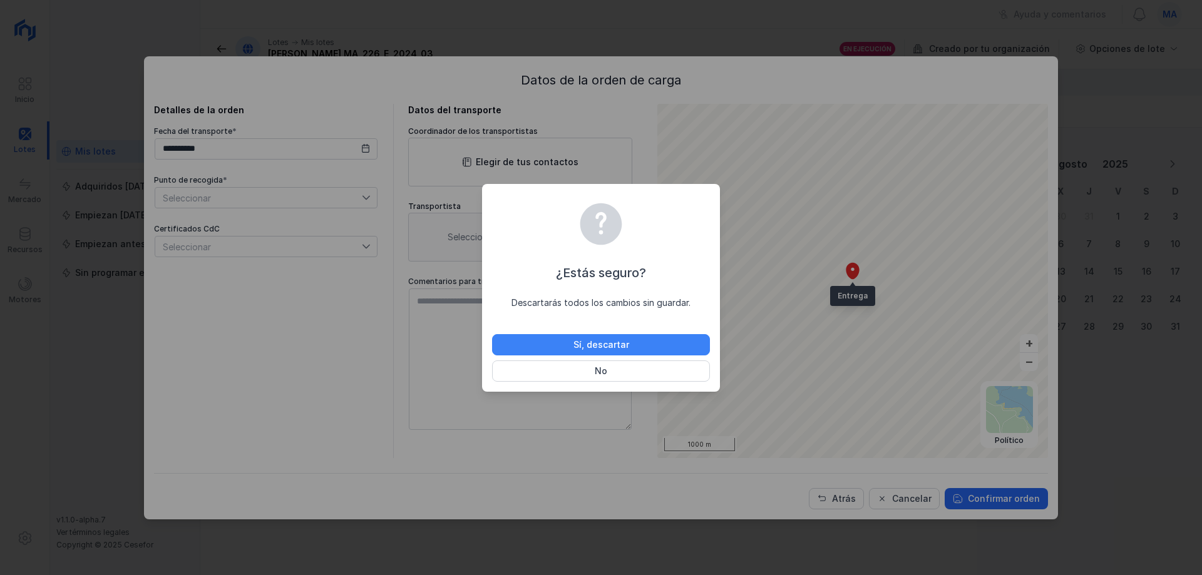
click at [635, 339] on button "Sí, descartar" at bounding box center [601, 344] width 218 height 21
